Goal: Task Accomplishment & Management: Use online tool/utility

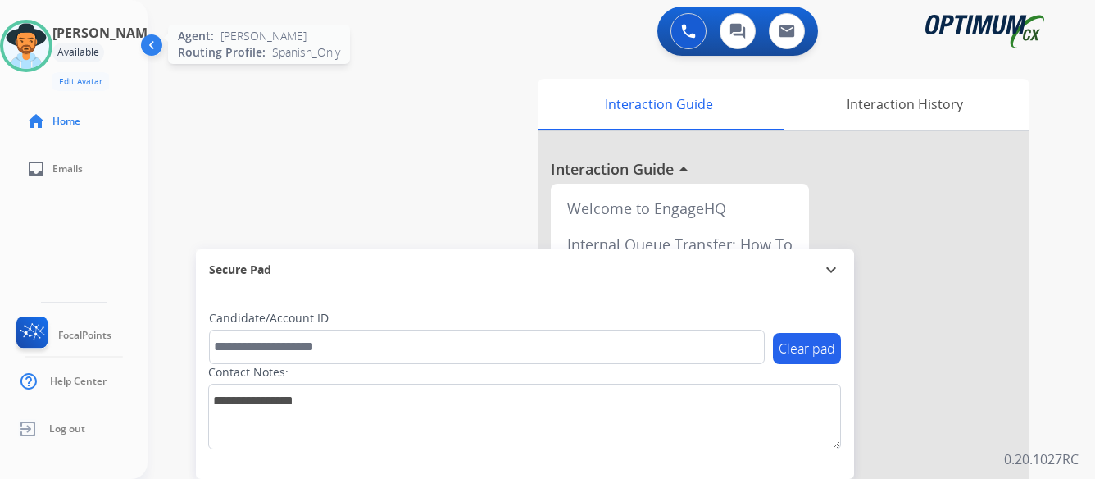
click at [41, 43] on img at bounding box center [26, 46] width 46 height 46
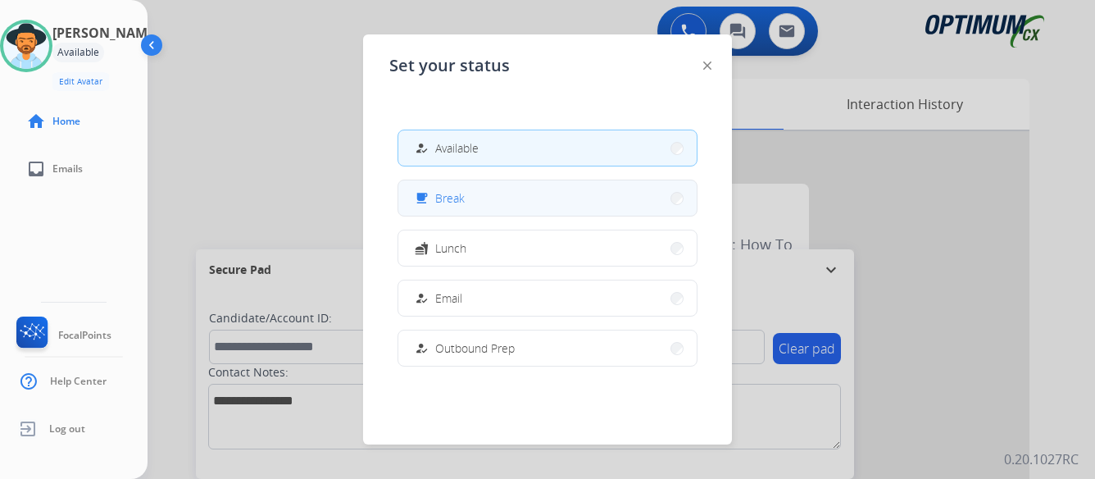
click at [577, 210] on button "free_breakfast Break" at bounding box center [547, 197] width 298 height 35
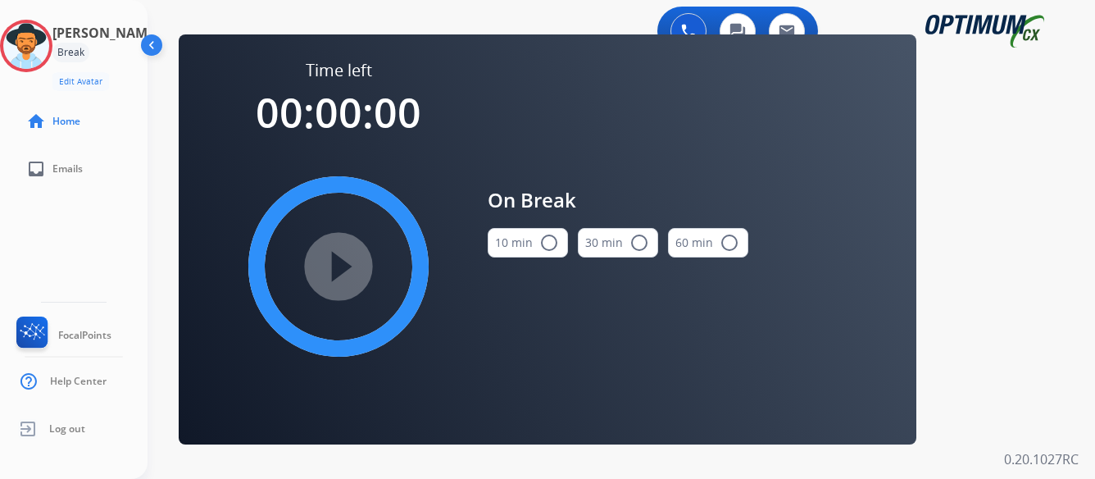
click at [548, 243] on mat-icon "radio_button_unchecked" at bounding box center [549, 243] width 20 height 20
click at [339, 266] on mat-icon "play_circle_filled" at bounding box center [339, 267] width 20 height 20
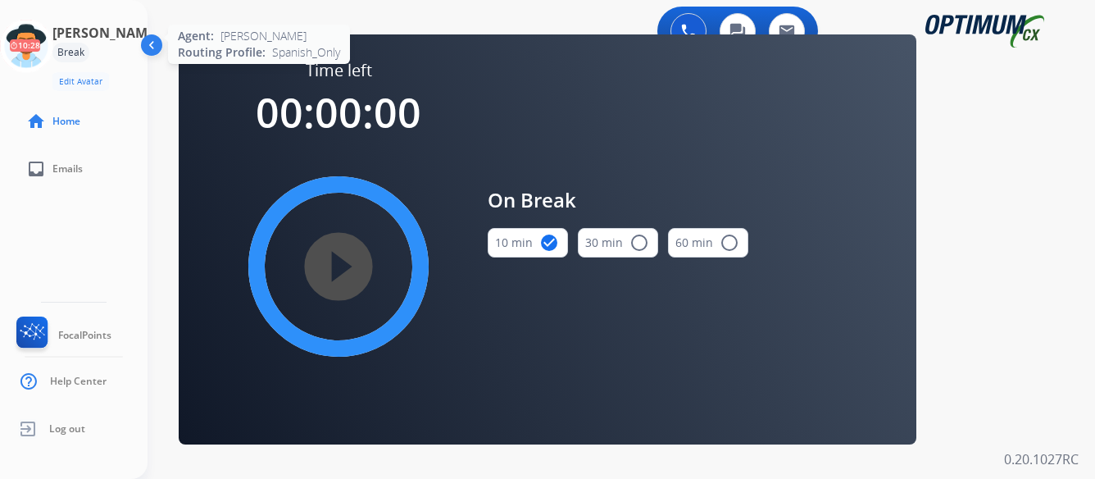
click at [53, 48] on icon at bounding box center [26, 46] width 53 height 53
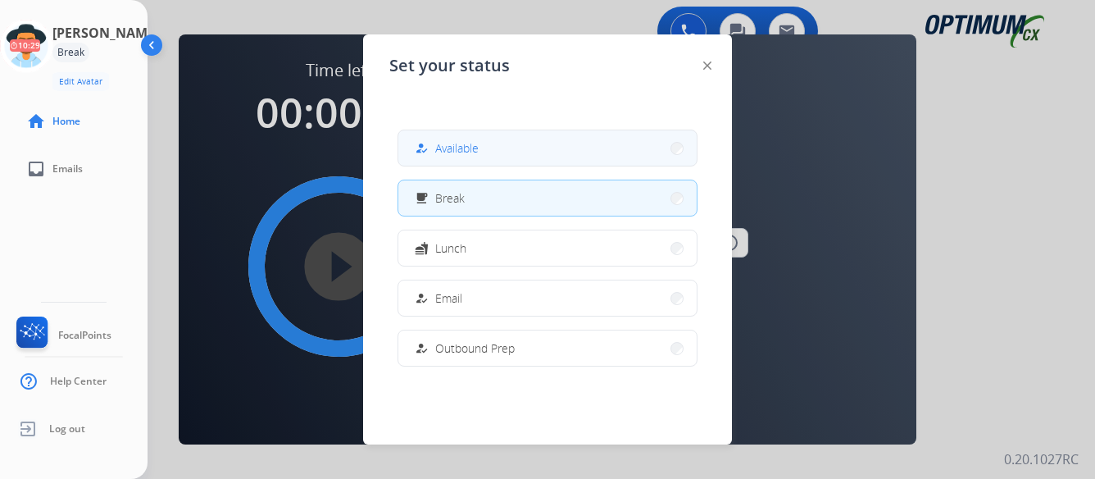
click at [572, 151] on button "how_to_reg Available" at bounding box center [547, 147] width 298 height 35
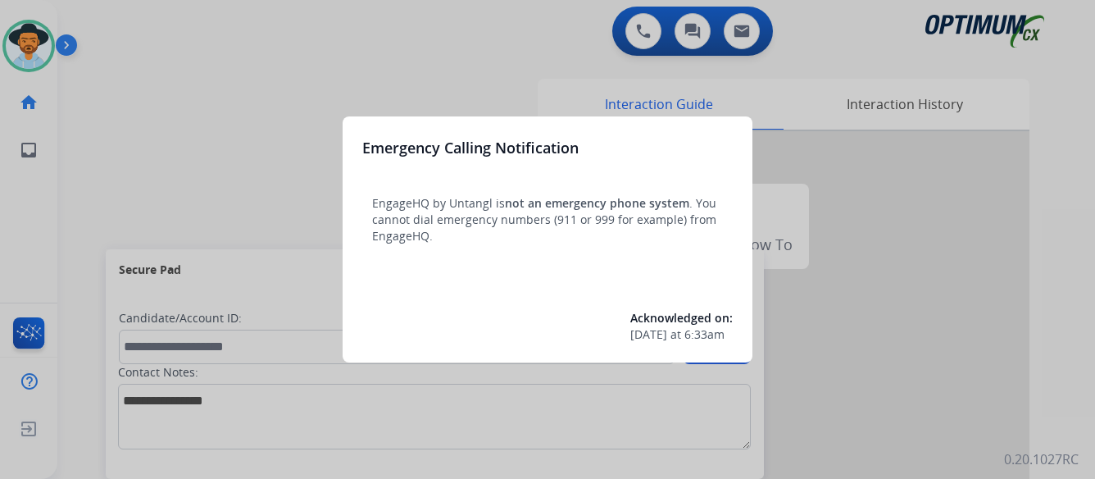
click at [181, 102] on div at bounding box center [547, 239] width 1095 height 479
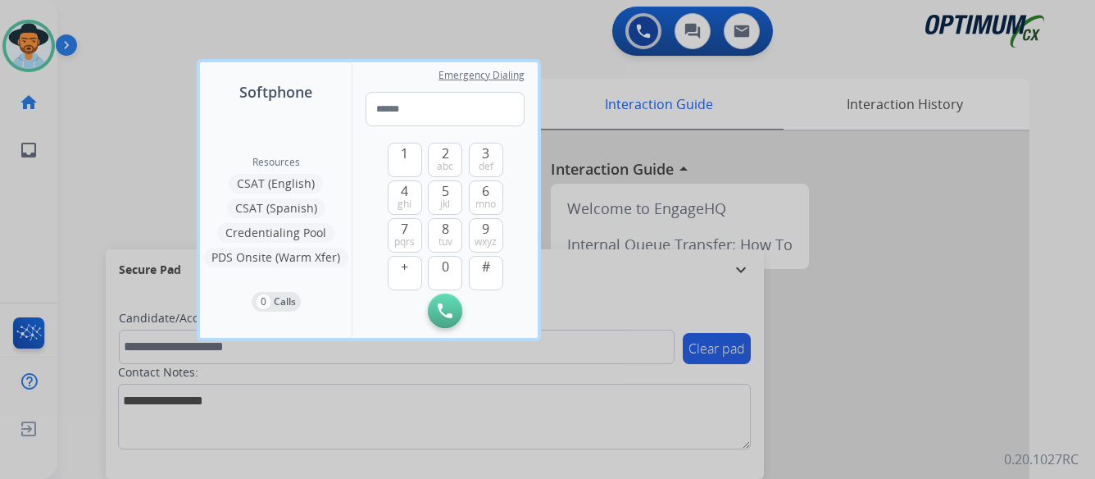
click at [170, 193] on div at bounding box center [547, 239] width 1095 height 479
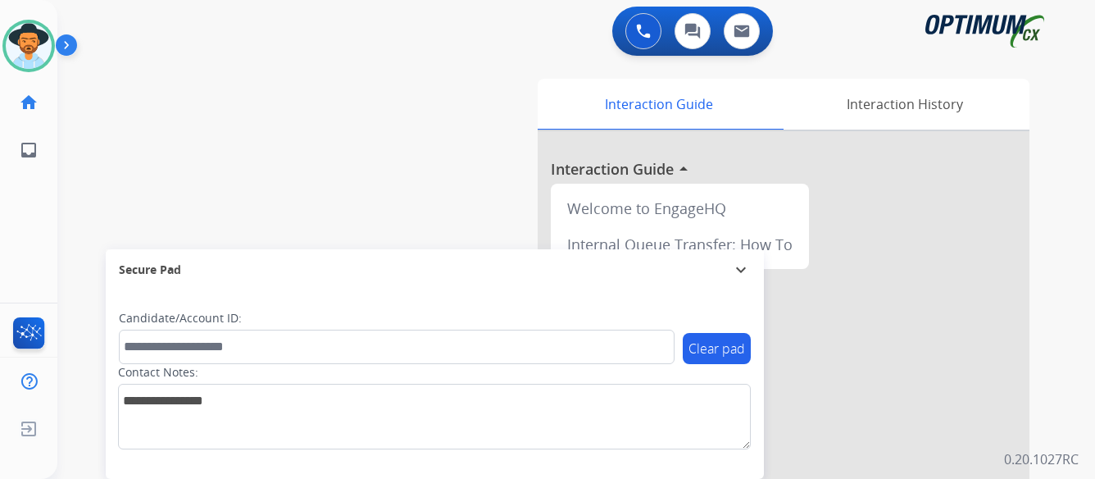
click at [70, 46] on img at bounding box center [70, 48] width 28 height 31
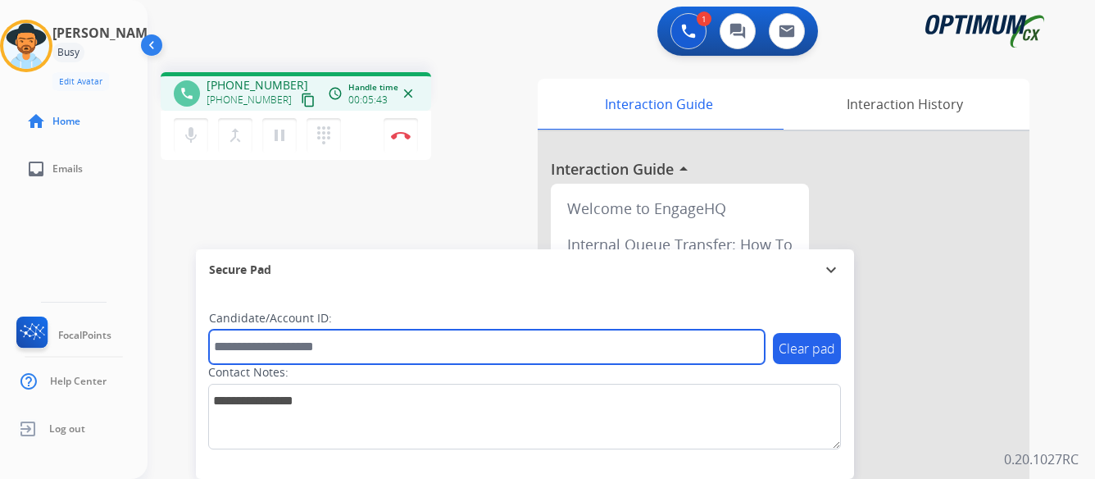
click at [386, 349] on input "text" at bounding box center [487, 346] width 556 height 34
paste input "*******"
type input "*******"
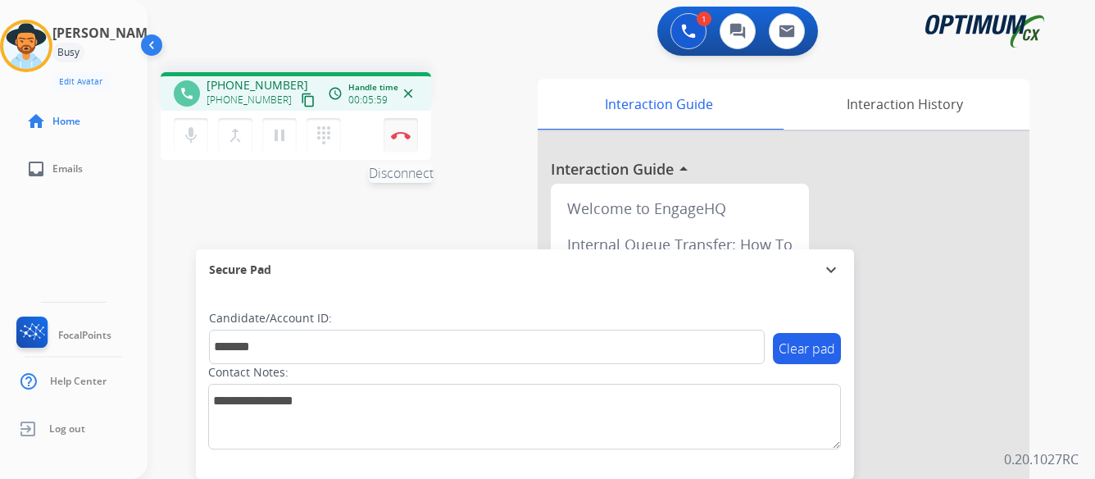
click at [399, 134] on img at bounding box center [401, 135] width 20 height 8
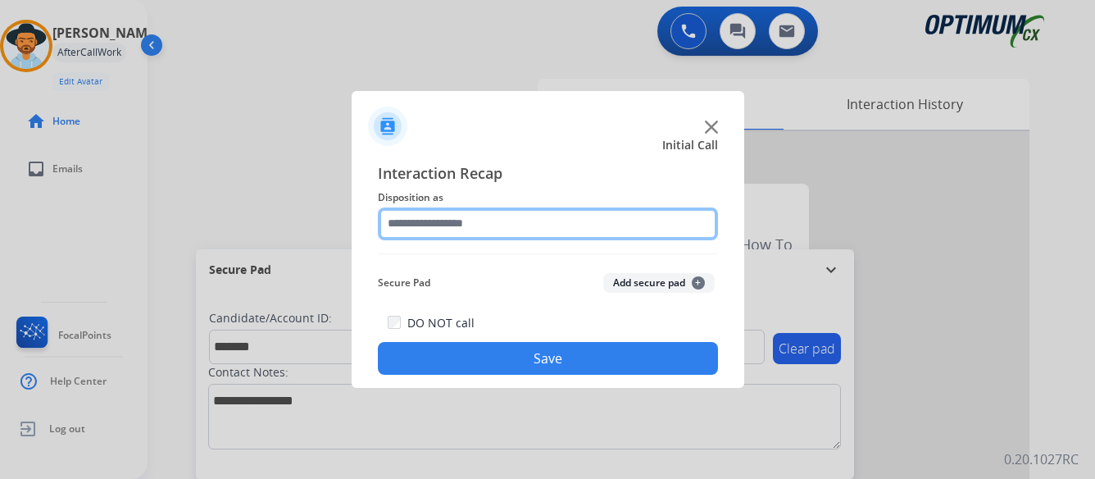
click at [552, 225] on input "text" at bounding box center [548, 223] width 340 height 33
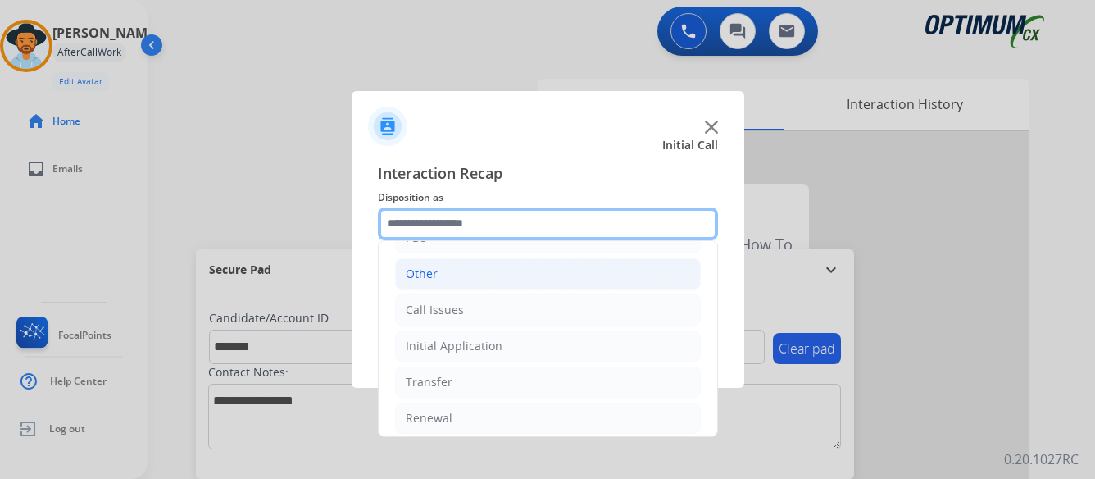
scroll to position [111, 0]
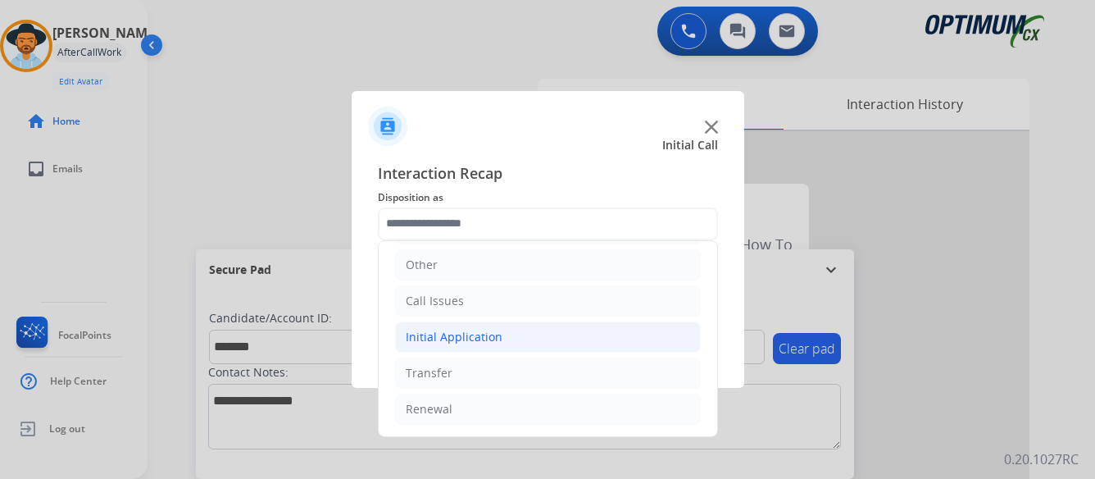
click at [484, 334] on div "Initial Application" at bounding box center [454, 337] width 97 height 16
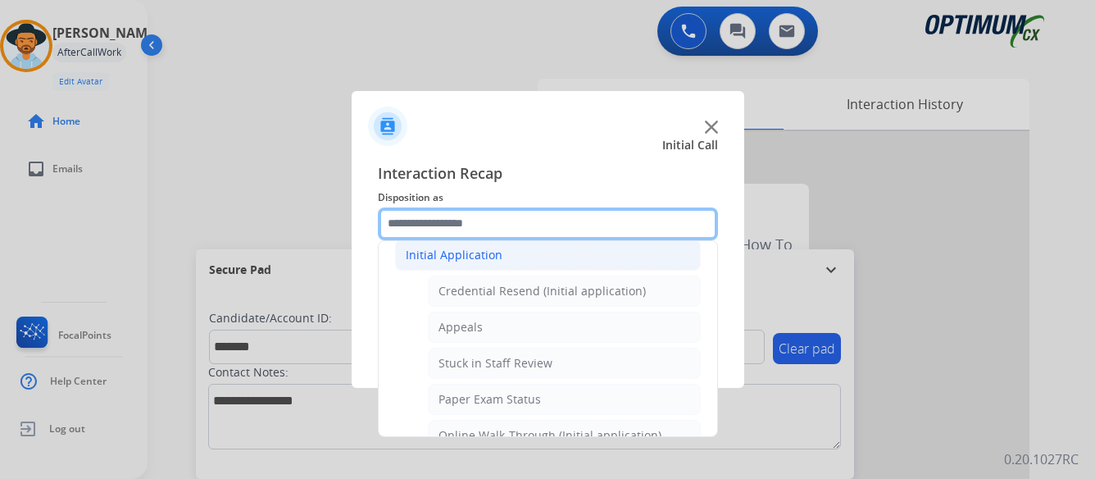
scroll to position [275, 0]
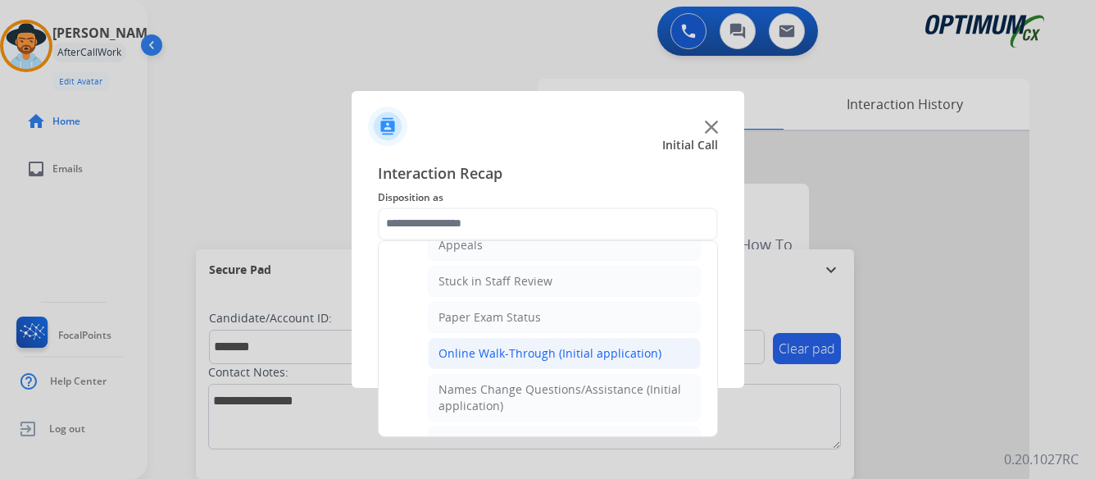
click at [507, 349] on div "Online Walk-Through (Initial application)" at bounding box center [549, 353] width 223 height 16
type input "**********"
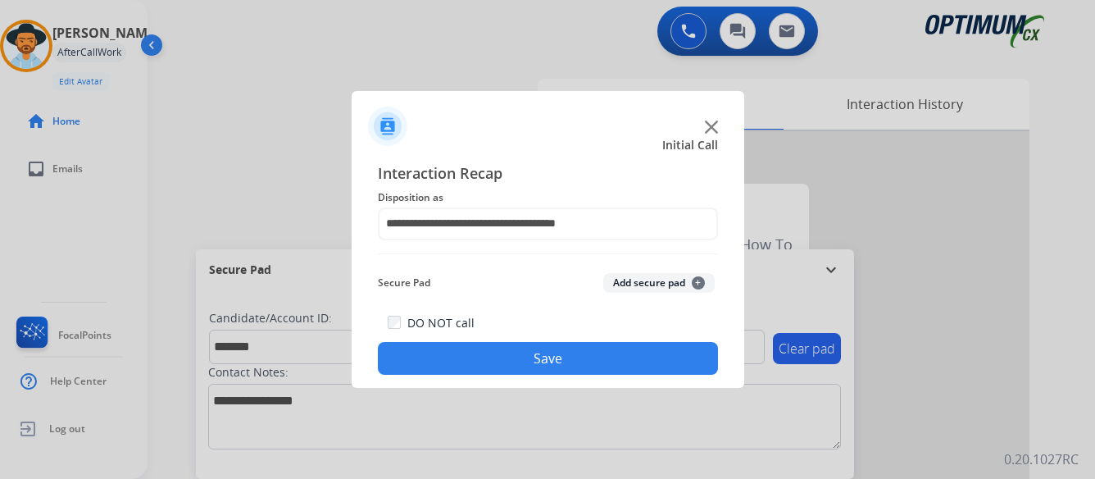
click at [535, 356] on button "Save" at bounding box center [548, 358] width 340 height 33
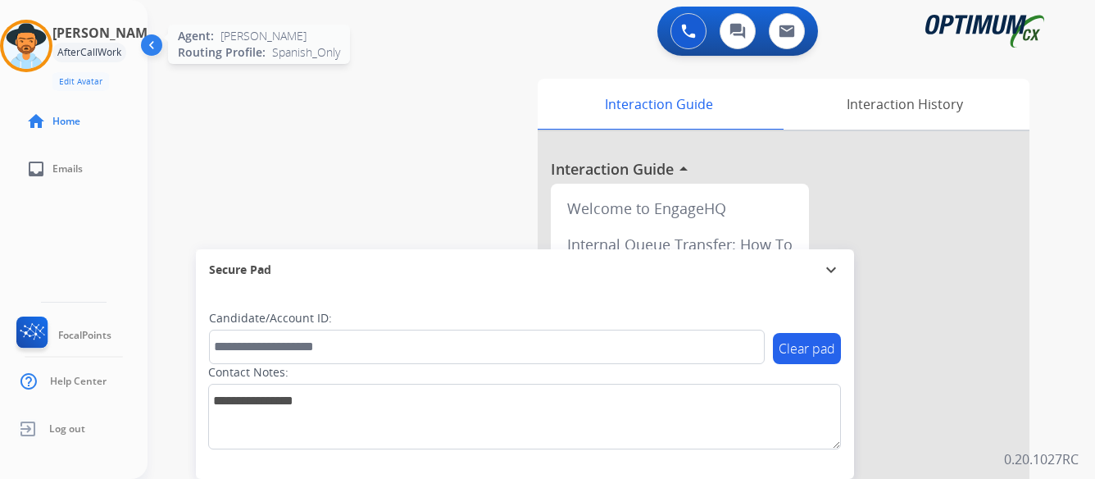
click at [48, 43] on img at bounding box center [26, 46] width 46 height 46
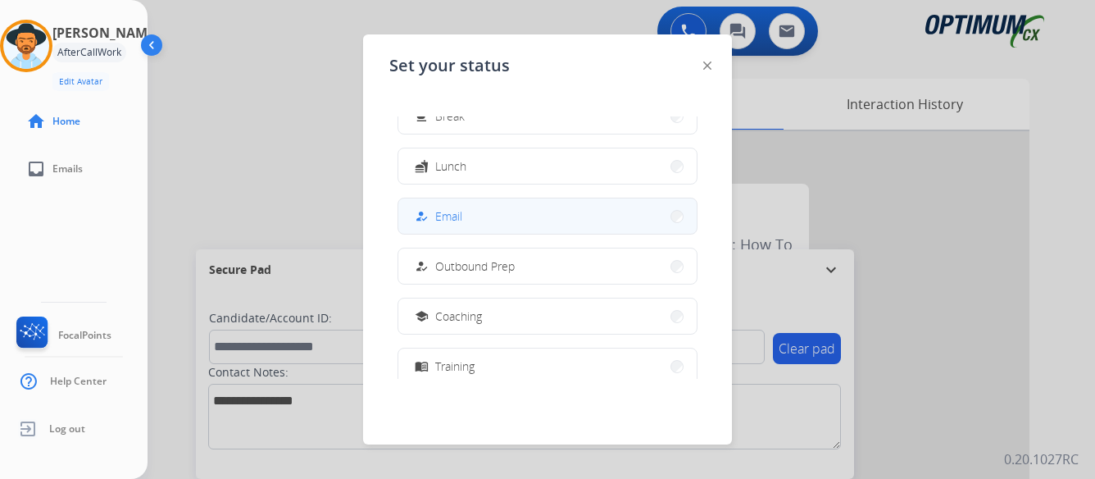
scroll to position [164, 0]
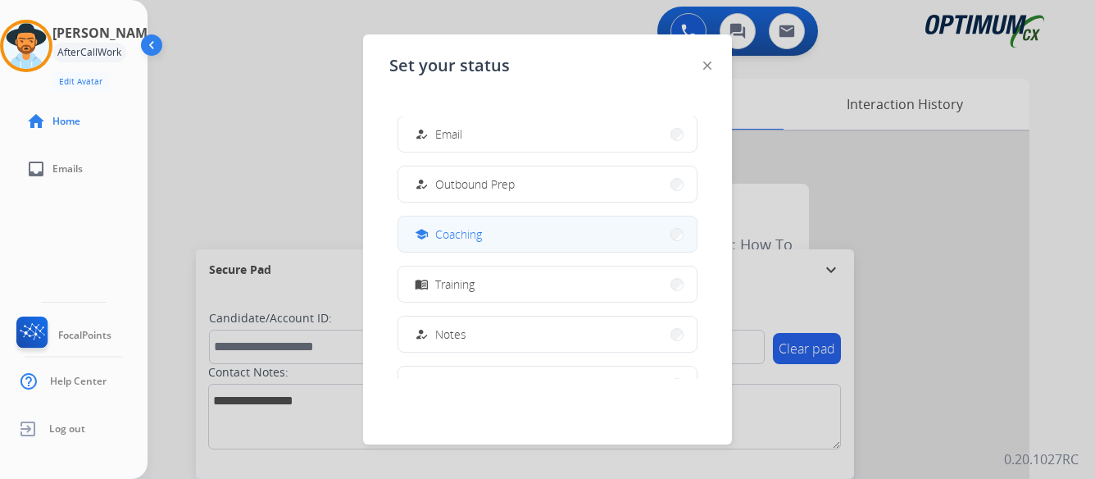
click at [465, 239] on span "Coaching" at bounding box center [458, 233] width 47 height 17
